Goal: Entertainment & Leisure: Browse casually

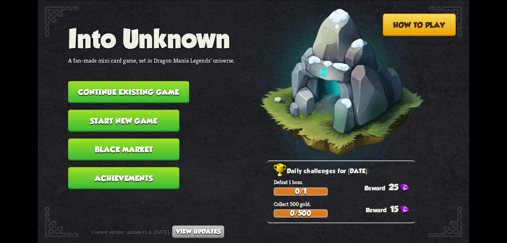
click at [168, 99] on button "Continue existing game" at bounding box center [128, 92] width 121 height 22
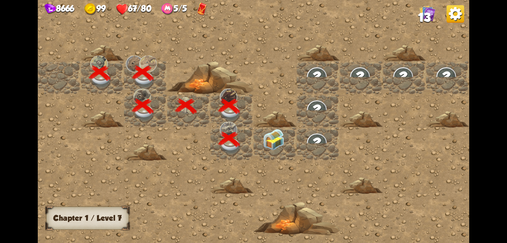
click at [276, 142] on img at bounding box center [274, 139] width 22 height 21
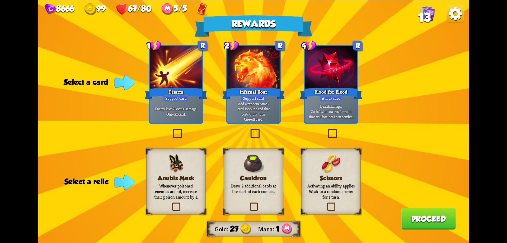
click at [171, 203] on label at bounding box center [171, 203] width 0 height 0
click at [0, 0] on input "checkbox" at bounding box center [0, 0] width 0 height 0
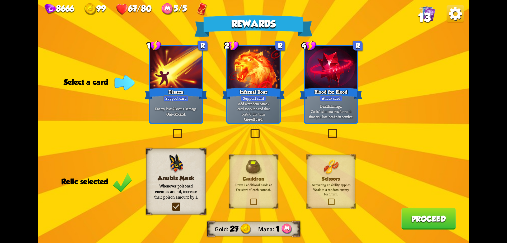
click at [427, 219] on button "Proceed" at bounding box center [428, 218] width 54 height 22
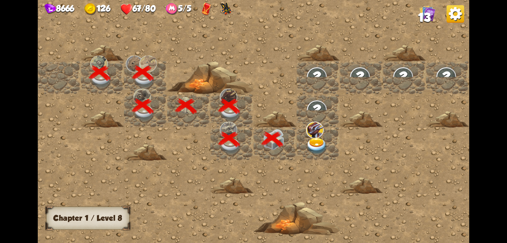
click at [317, 140] on img at bounding box center [317, 146] width 22 height 17
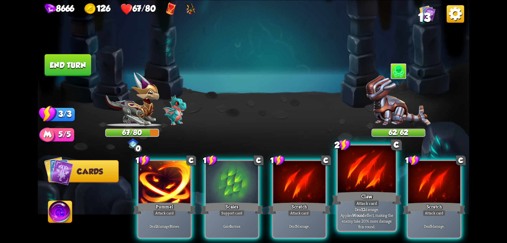
click at [373, 180] on div at bounding box center [367, 169] width 58 height 49
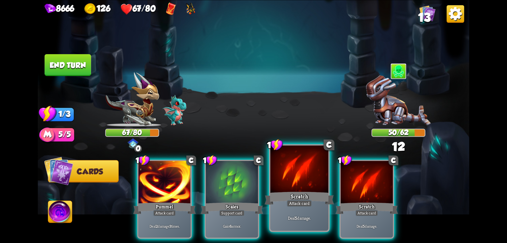
click at [309, 180] on div at bounding box center [299, 169] width 58 height 49
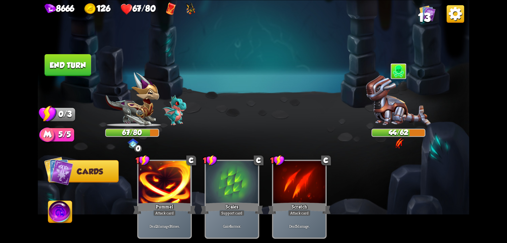
click at [83, 70] on button "End turn" at bounding box center [68, 65] width 46 height 22
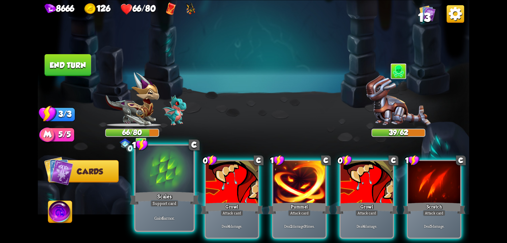
click at [187, 180] on div at bounding box center [164, 169] width 58 height 49
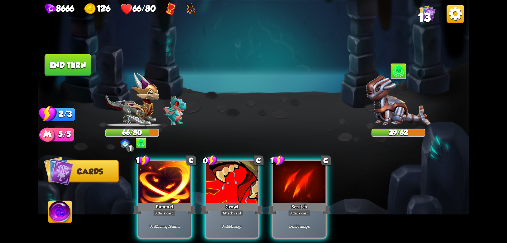
click at [187, 180] on div at bounding box center [164, 183] width 52 height 44
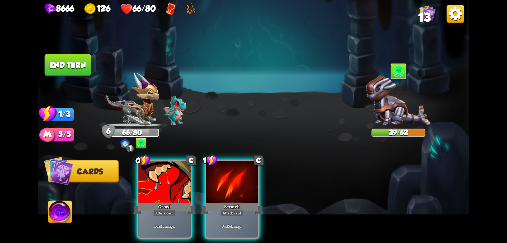
click at [187, 180] on div at bounding box center [164, 183] width 52 height 44
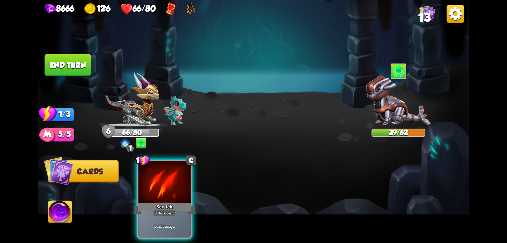
click at [187, 180] on div at bounding box center [164, 183] width 52 height 44
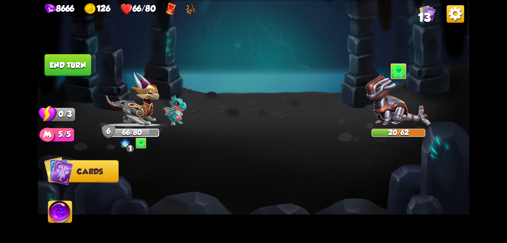
click at [78, 62] on button "End turn" at bounding box center [68, 65] width 46 height 22
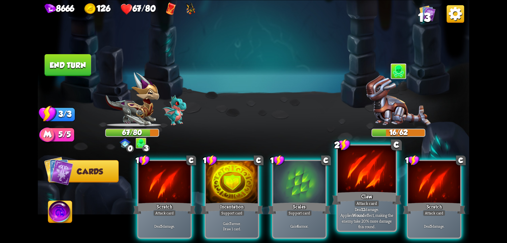
click at [372, 197] on div "Claw" at bounding box center [366, 198] width 69 height 16
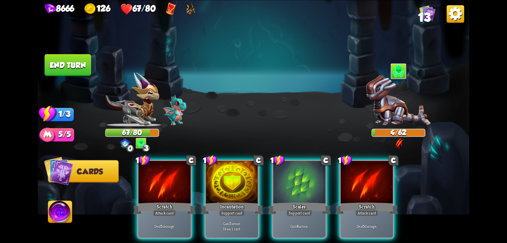
click at [70, 70] on button "End turn" at bounding box center [68, 65] width 46 height 22
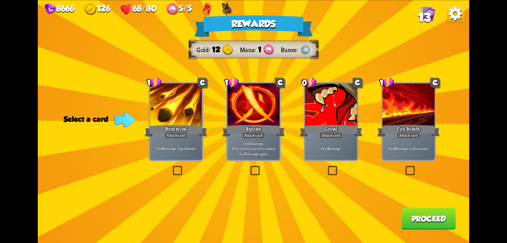
click at [326, 167] on label at bounding box center [326, 167] width 0 height 0
click at [0, 0] on input "checkbox" at bounding box center [0, 0] width 0 height 0
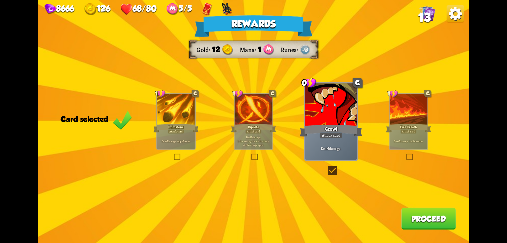
click at [419, 215] on button "Proceed" at bounding box center [428, 218] width 54 height 22
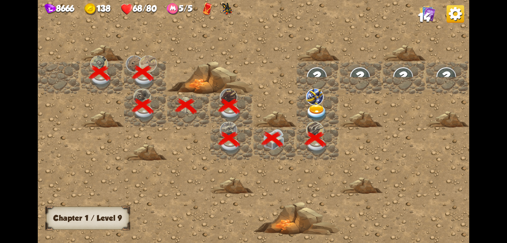
click at [318, 106] on img at bounding box center [317, 113] width 22 height 17
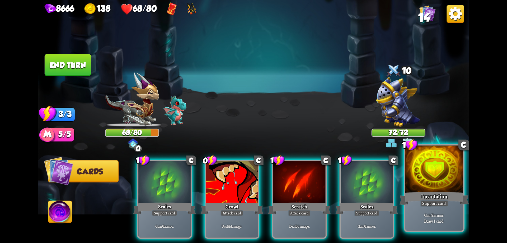
click at [422, 197] on div "Incantation" at bounding box center [433, 198] width 69 height 16
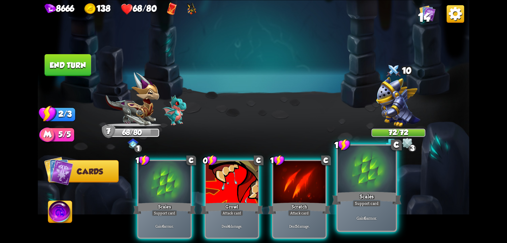
click at [376, 196] on div "Scales" at bounding box center [366, 198] width 69 height 16
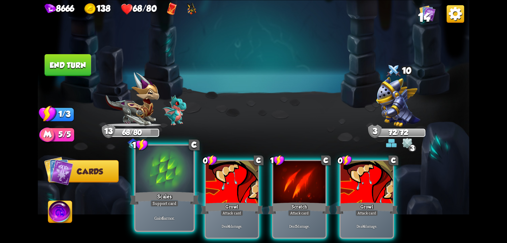
click at [185, 181] on div at bounding box center [164, 169] width 58 height 49
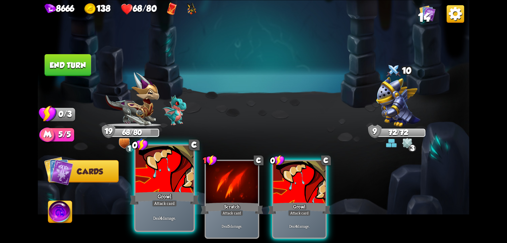
click at [181, 182] on div at bounding box center [164, 169] width 58 height 49
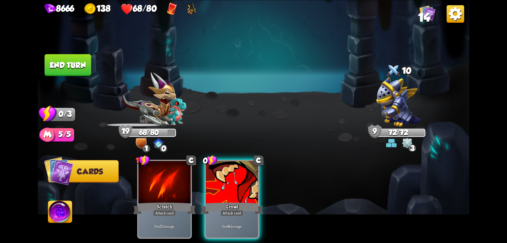
click at [232, 183] on div at bounding box center [232, 183] width 52 height 44
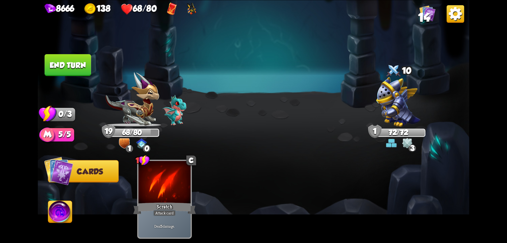
click at [78, 65] on button "End turn" at bounding box center [68, 65] width 46 height 22
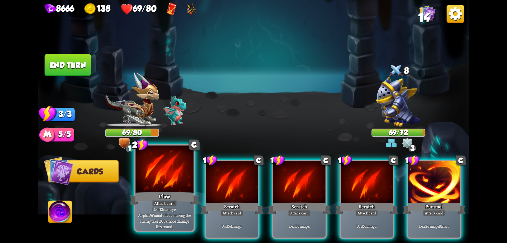
click at [178, 188] on div at bounding box center [164, 169] width 58 height 49
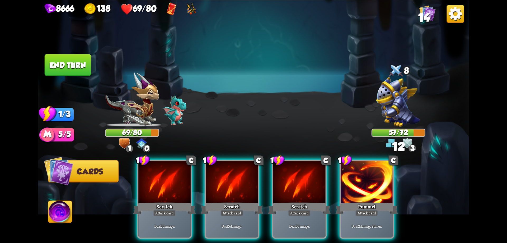
click at [376, 190] on div at bounding box center [367, 183] width 52 height 44
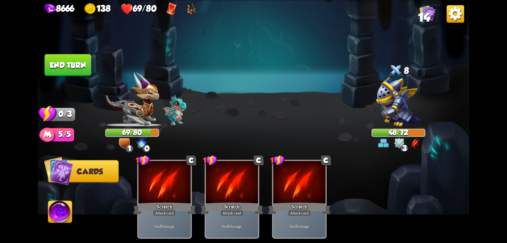
click at [77, 70] on button "End turn" at bounding box center [68, 65] width 46 height 22
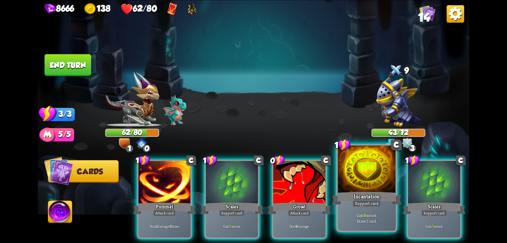
click at [373, 191] on div "Incantation" at bounding box center [366, 198] width 69 height 16
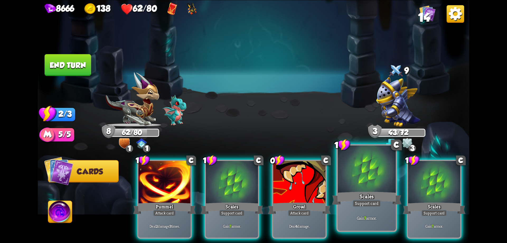
click at [355, 187] on div at bounding box center [367, 169] width 58 height 49
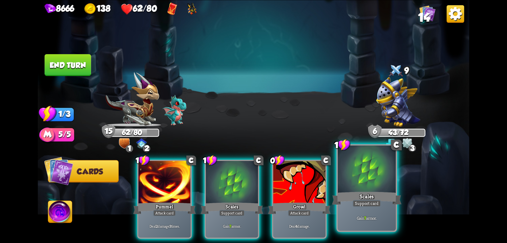
click at [355, 187] on div at bounding box center [367, 169] width 58 height 49
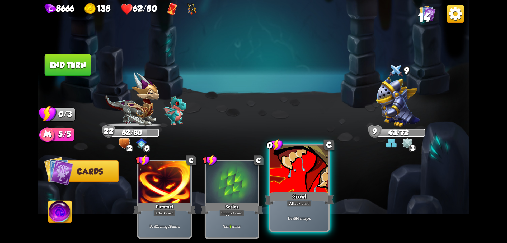
click at [302, 182] on div at bounding box center [299, 169] width 58 height 49
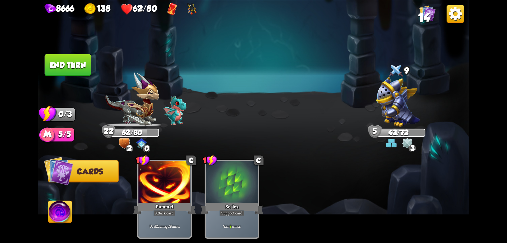
click at [74, 67] on button "End turn" at bounding box center [68, 65] width 46 height 22
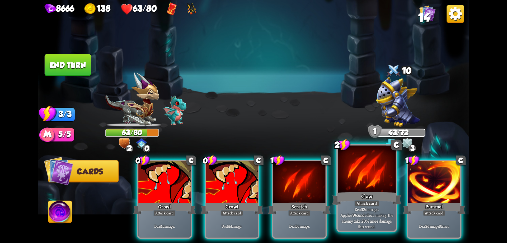
click at [369, 180] on div at bounding box center [367, 169] width 58 height 49
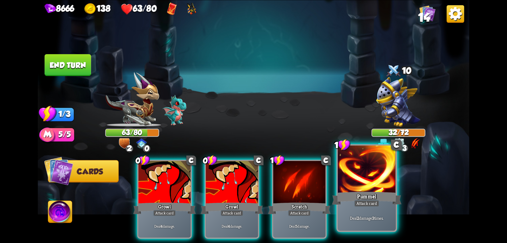
click at [367, 180] on div at bounding box center [367, 169] width 58 height 49
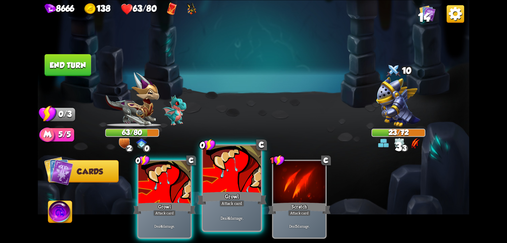
click at [232, 182] on div at bounding box center [232, 169] width 58 height 49
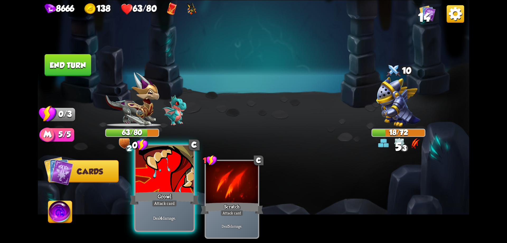
click at [174, 180] on div at bounding box center [164, 169] width 58 height 49
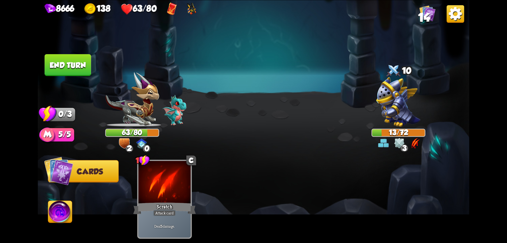
click at [72, 66] on button "End turn" at bounding box center [68, 65] width 46 height 22
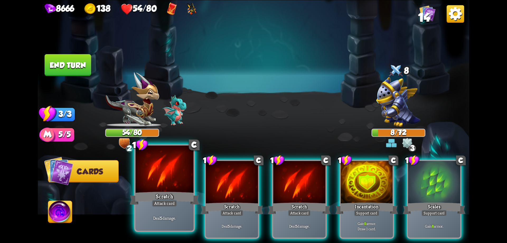
click at [178, 175] on div at bounding box center [164, 169] width 58 height 49
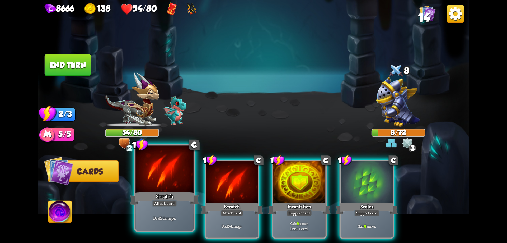
click at [178, 175] on div at bounding box center [164, 169] width 58 height 49
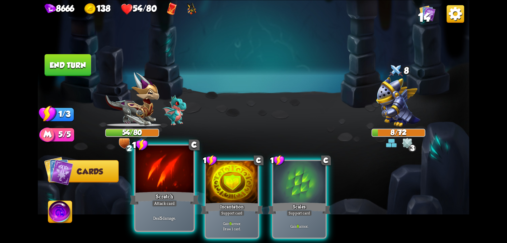
click at [178, 175] on div at bounding box center [164, 169] width 58 height 49
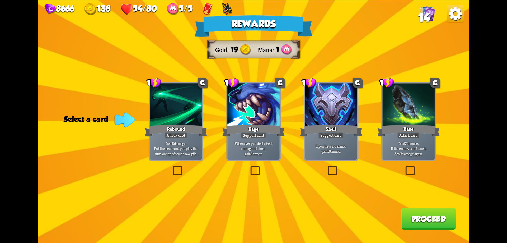
click at [248, 166] on div "Rewards Gold 19 Mana 1 Select a card 1 C Rebound Attack card Deal 8 damage. Put…" at bounding box center [253, 121] width 431 height 243
click at [249, 167] on label at bounding box center [249, 167] width 0 height 0
click at [0, 0] on input "checkbox" at bounding box center [0, 0] width 0 height 0
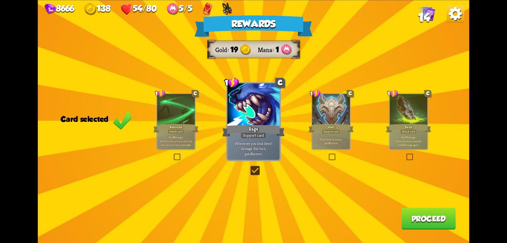
click at [438, 224] on button "Proceed" at bounding box center [428, 218] width 54 height 22
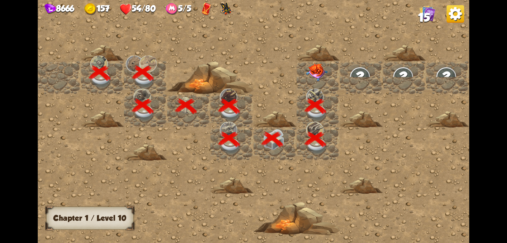
click at [314, 70] on img at bounding box center [317, 72] width 22 height 18
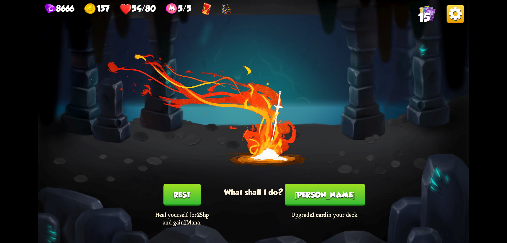
click at [318, 192] on button "[PERSON_NAME]" at bounding box center [325, 194] width 80 height 22
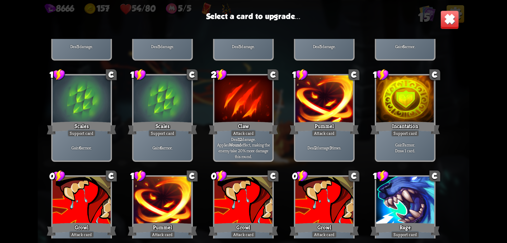
scroll to position [87, 0]
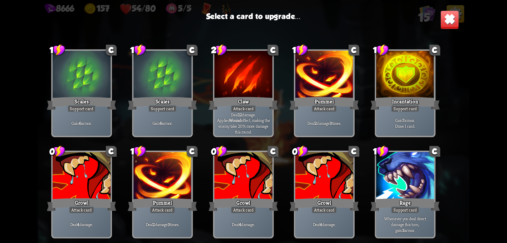
click at [235, 184] on div at bounding box center [243, 176] width 58 height 49
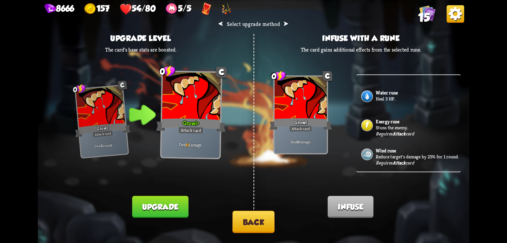
scroll to position [98, 0]
click at [394, 124] on p "Stuns the enemy." at bounding box center [417, 127] width 83 height 6
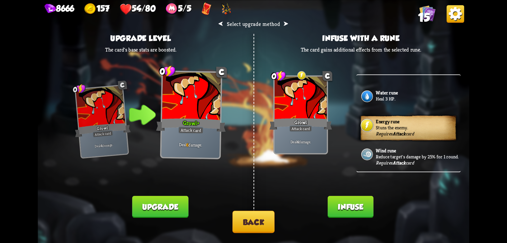
click at [351, 203] on button "Infuse" at bounding box center [351, 206] width 46 height 22
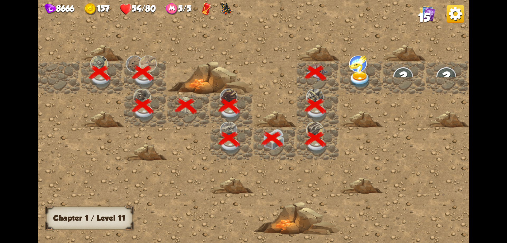
scroll to position [0, 101]
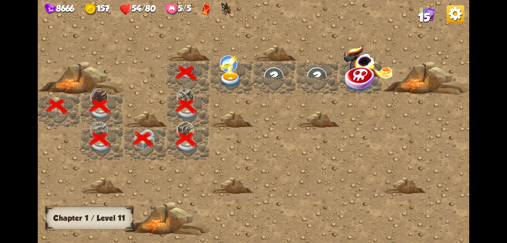
click at [228, 70] on img at bounding box center [228, 63] width 17 height 17
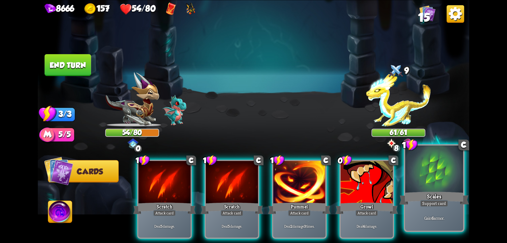
click at [433, 187] on div at bounding box center [434, 169] width 58 height 49
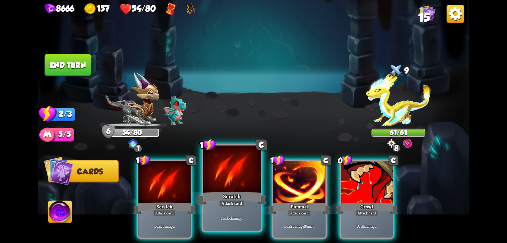
click at [232, 190] on div "Scratch" at bounding box center [231, 198] width 69 height 16
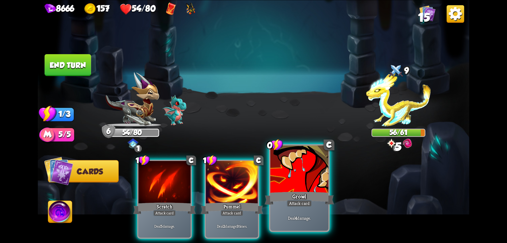
click at [296, 183] on div at bounding box center [299, 169] width 58 height 49
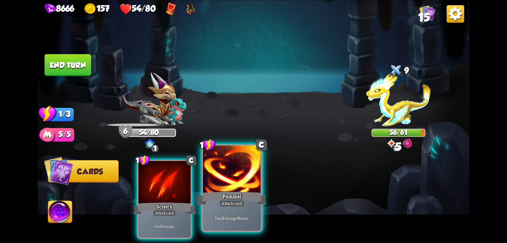
click at [248, 186] on div at bounding box center [232, 169] width 58 height 49
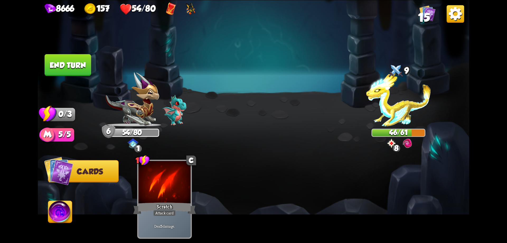
click at [73, 67] on button "End turn" at bounding box center [68, 65] width 48 height 22
